Goal: Information Seeking & Learning: Learn about a topic

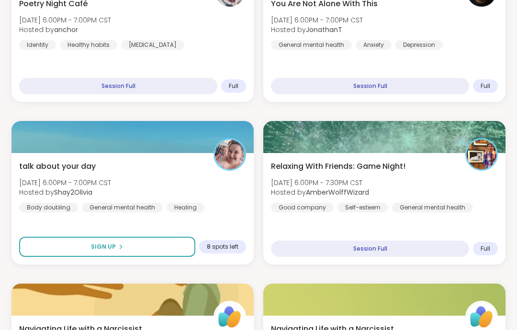
scroll to position [869, 0]
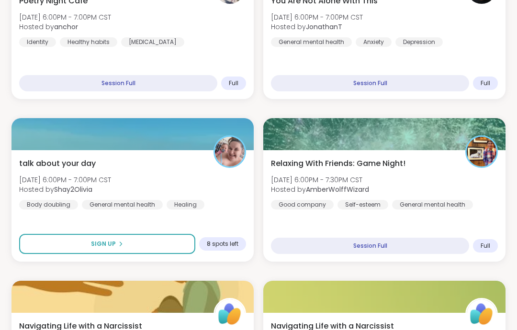
click at [214, 189] on div "talk about your day Tue, Sep 09 | 6:00PM - 7:00PM CST Hosted by Shay2Olivia Bod…" at bounding box center [132, 184] width 227 height 52
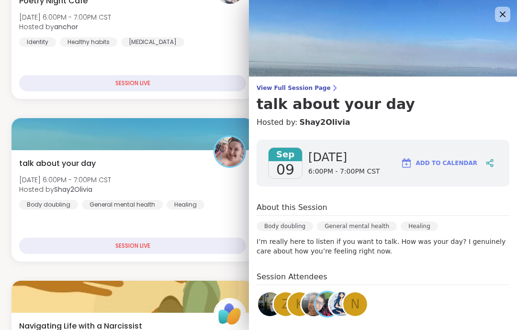
click at [491, 13] on img at bounding box center [383, 38] width 268 height 77
click at [503, 16] on icon at bounding box center [502, 14] width 11 height 11
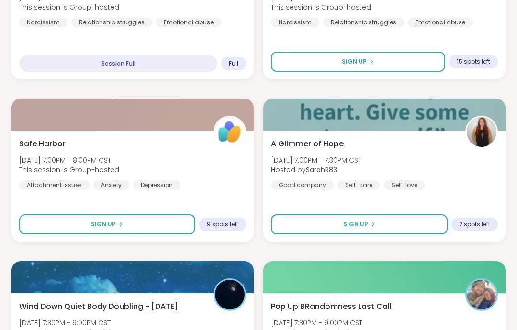
scroll to position [1214, 0]
click at [433, 165] on div "A Glimmer of Hope Tue, Sep 09 | 7:00PM - 7:30PM CST Hosted by SarahR83 Good com…" at bounding box center [384, 164] width 227 height 52
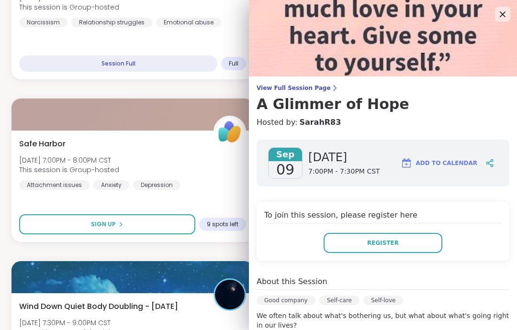
scroll to position [0, 0]
click at [507, 19] on icon at bounding box center [502, 14] width 11 height 11
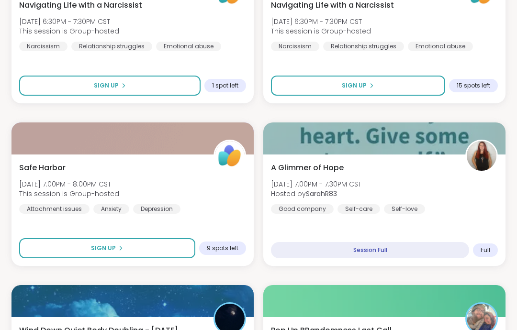
scroll to position [702, 0]
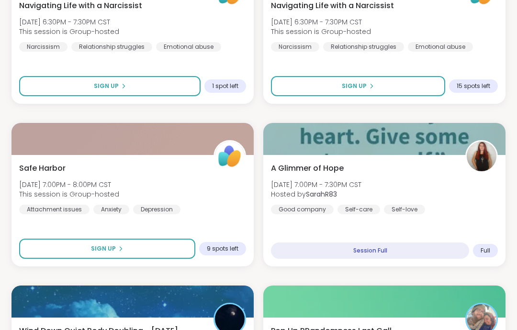
click at [398, 179] on div "A Glimmer of Hope Tue, Sep 09 | 7:00PM - 7:30PM CST Hosted by SarahR83 Good com…" at bounding box center [384, 189] width 227 height 52
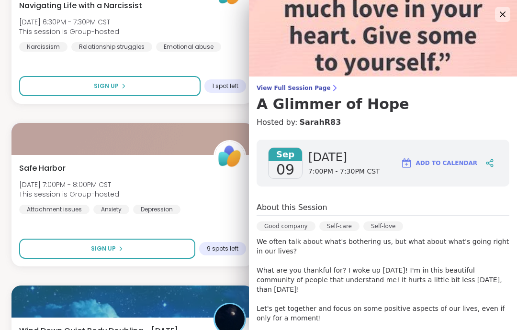
scroll to position [0, 0]
click at [489, 23] on img at bounding box center [383, 38] width 268 height 77
click at [508, 18] on icon at bounding box center [502, 14] width 11 height 11
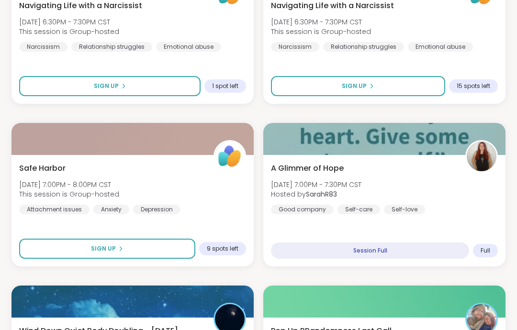
click at [47, 190] on span "This session is Group-hosted" at bounding box center [69, 195] width 100 height 10
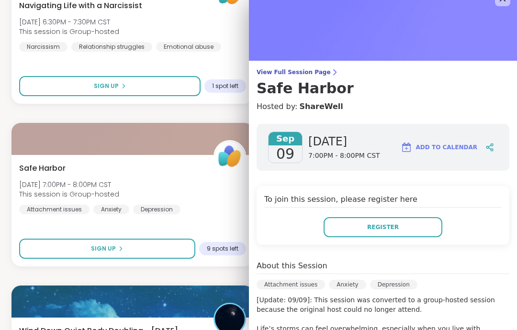
scroll to position [8, 0]
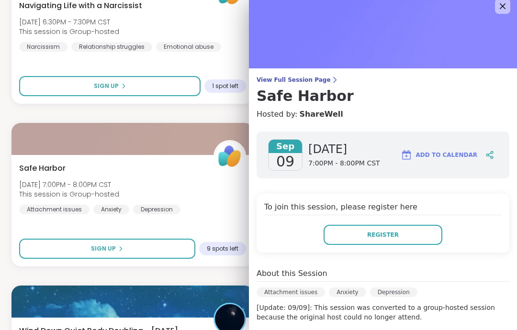
click at [511, 11] on img at bounding box center [383, 30] width 268 height 77
click at [510, 7] on img at bounding box center [383, 30] width 268 height 77
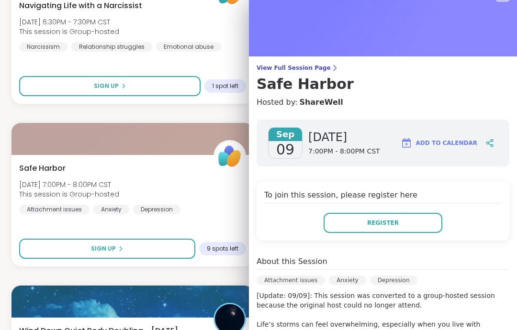
click at [511, 33] on img at bounding box center [383, 18] width 268 height 77
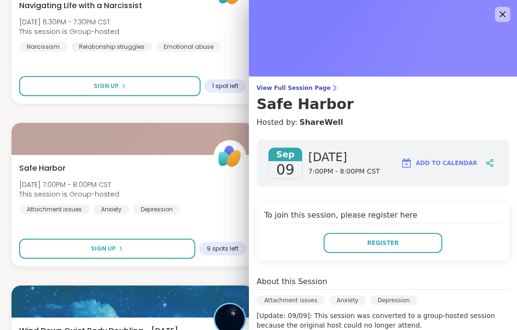
scroll to position [0, 0]
click at [497, 13] on icon at bounding box center [502, 14] width 11 height 11
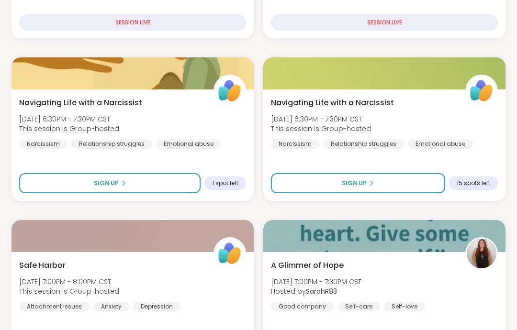
scroll to position [603, 0]
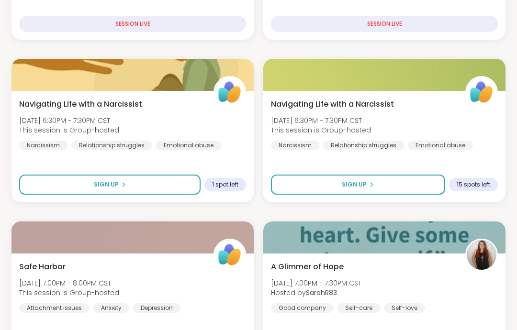
click at [450, 111] on div "Navigating Life with a Narcissist Tue, Sep 09 | 6:30PM - 7:30PM CST This sessio…" at bounding box center [384, 125] width 227 height 52
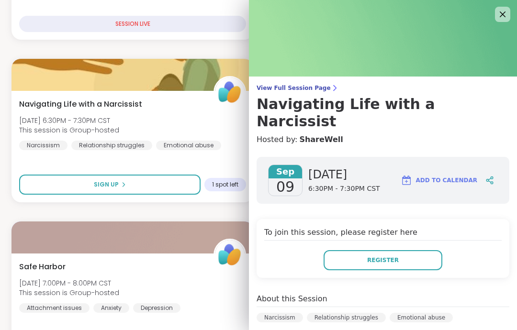
scroll to position [0, 0]
click at [502, 24] on img at bounding box center [383, 38] width 268 height 77
click at [494, 23] on img at bounding box center [383, 38] width 268 height 77
click at [493, 13] on img at bounding box center [383, 38] width 268 height 77
click at [508, 9] on icon at bounding box center [502, 14] width 11 height 11
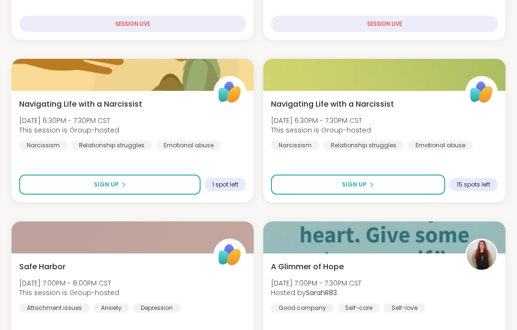
click at [215, 121] on div "Navigating Life with a Narcissist Tue, Sep 09 | 6:30PM - 7:30PM CST This sessio…" at bounding box center [132, 125] width 227 height 52
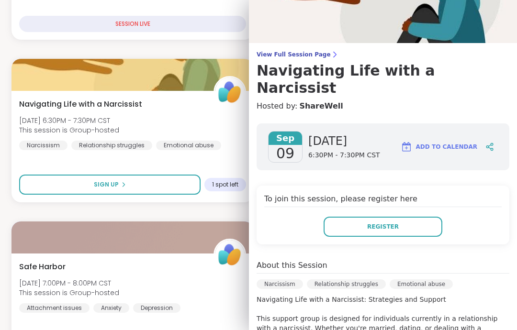
scroll to position [33, 0]
click at [314, 55] on span "View Full Session Page" at bounding box center [383, 55] width 253 height 8
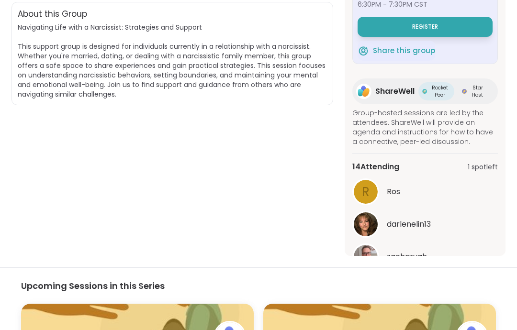
click at [427, 281] on button "See All" at bounding box center [425, 281] width 22 height 10
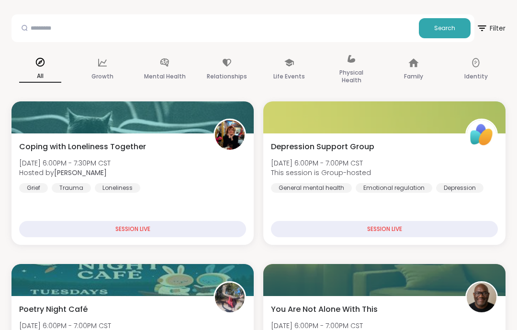
scroll to position [75, 0]
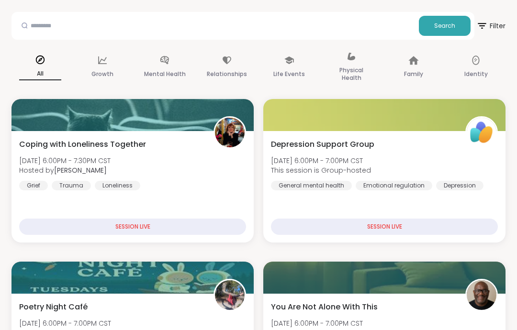
click at [48, 184] on div "Grief Trauma Loneliness" at bounding box center [79, 186] width 121 height 10
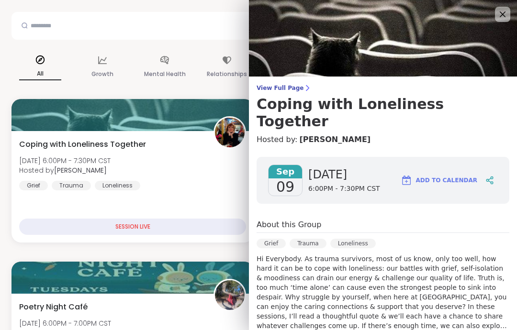
scroll to position [0, 0]
click at [498, 14] on icon at bounding box center [502, 14] width 11 height 11
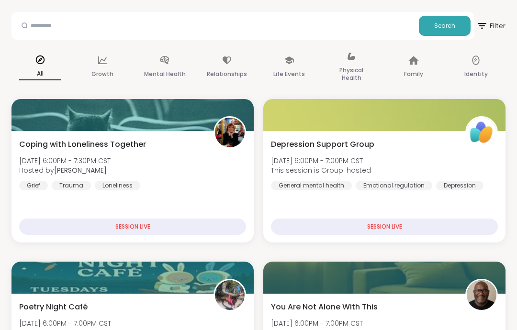
click at [328, 205] on div "[MEDICAL_DATA] Support Group [DATE] 6:00PM - 7:00PM CST This session is Group-h…" at bounding box center [384, 187] width 242 height 112
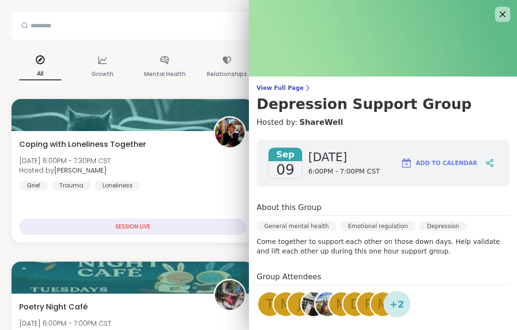
scroll to position [14, 0]
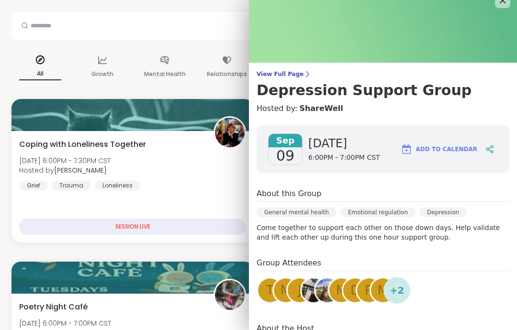
click at [23, 306] on span "Poetry Night Café" at bounding box center [53, 307] width 68 height 11
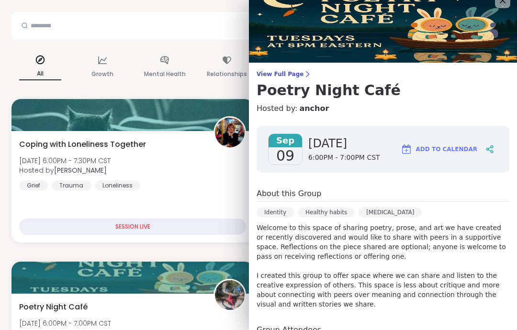
click at [500, 6] on icon at bounding box center [502, 0] width 11 height 11
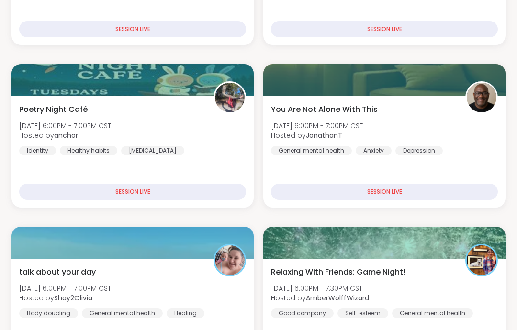
scroll to position [276, 0]
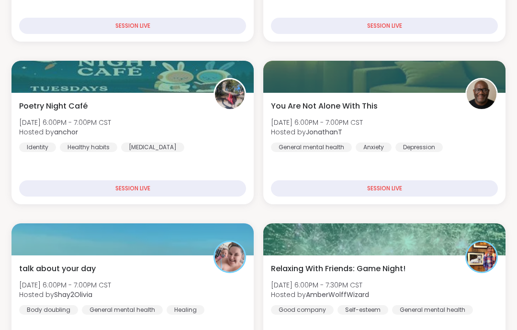
click at [467, 109] on div at bounding box center [481, 94] width 33 height 33
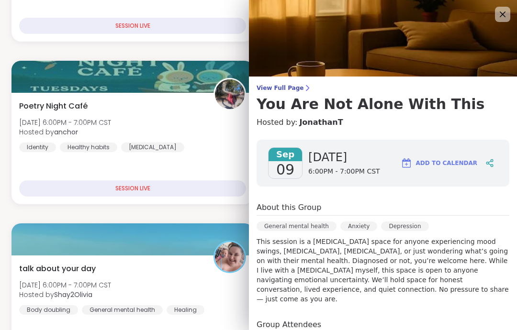
click at [288, 76] on img at bounding box center [383, 38] width 268 height 77
click at [291, 82] on div "View Full Page You Are Not Alone With This Hosted by: [PERSON_NAME] [DATE] [DAT…" at bounding box center [383, 251] width 268 height 502
click at [289, 88] on span "View Full Page" at bounding box center [383, 88] width 253 height 8
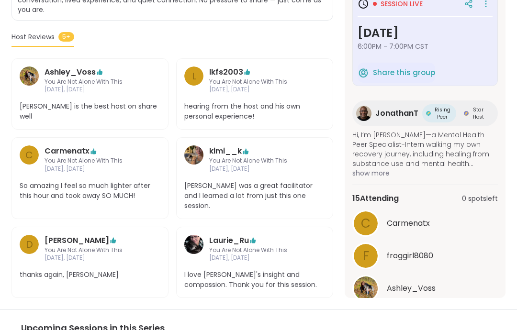
scroll to position [265, 0]
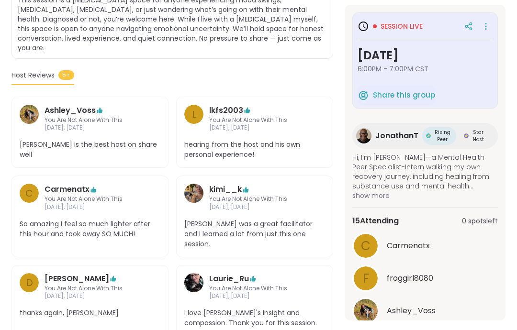
click at [431, 330] on button "See All" at bounding box center [425, 335] width 22 height 10
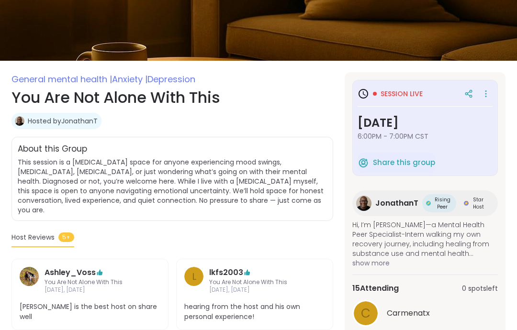
scroll to position [0, 0]
